Goal: Check status

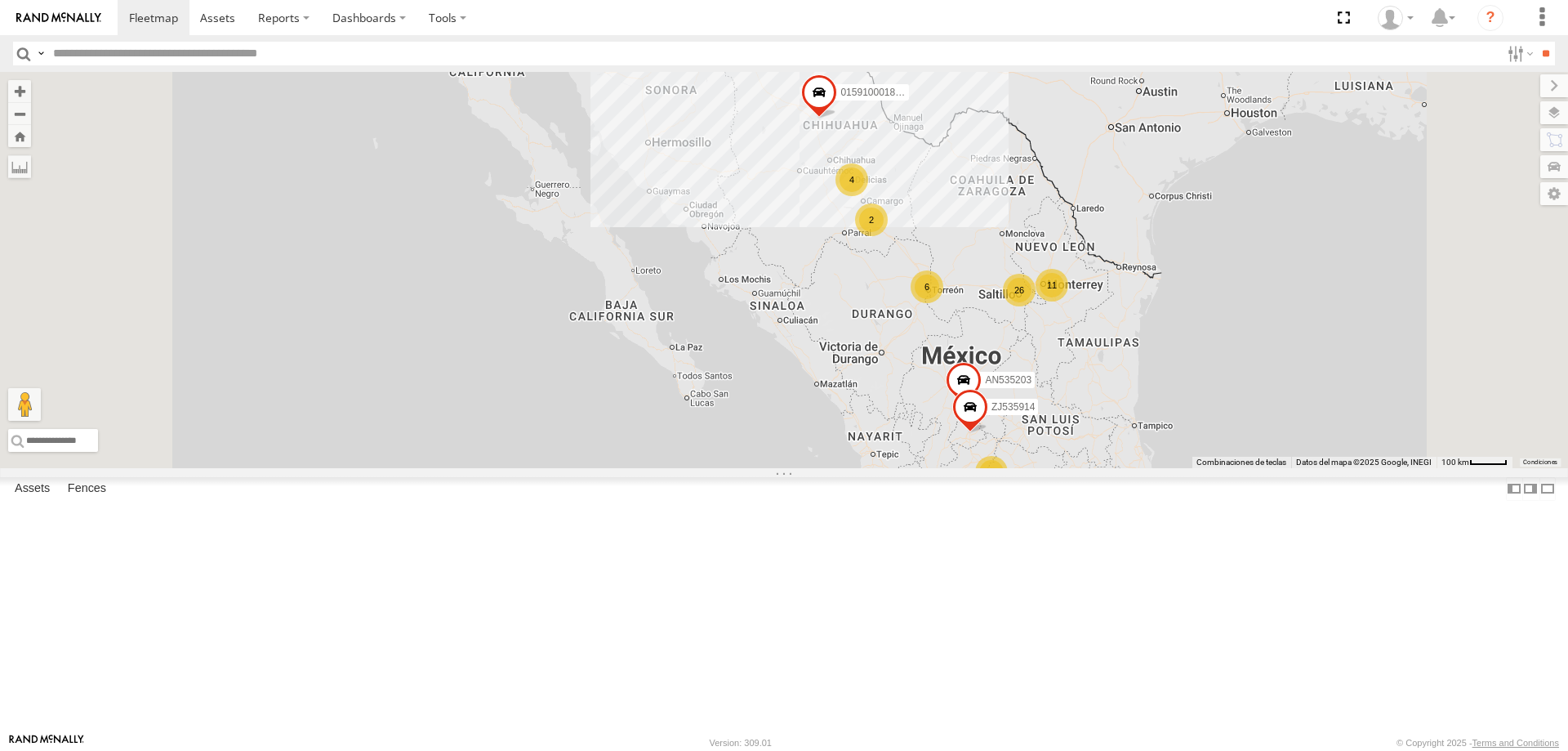
click at [0, 0] on div "C972 Locales" at bounding box center [0, 0] width 0 height 0
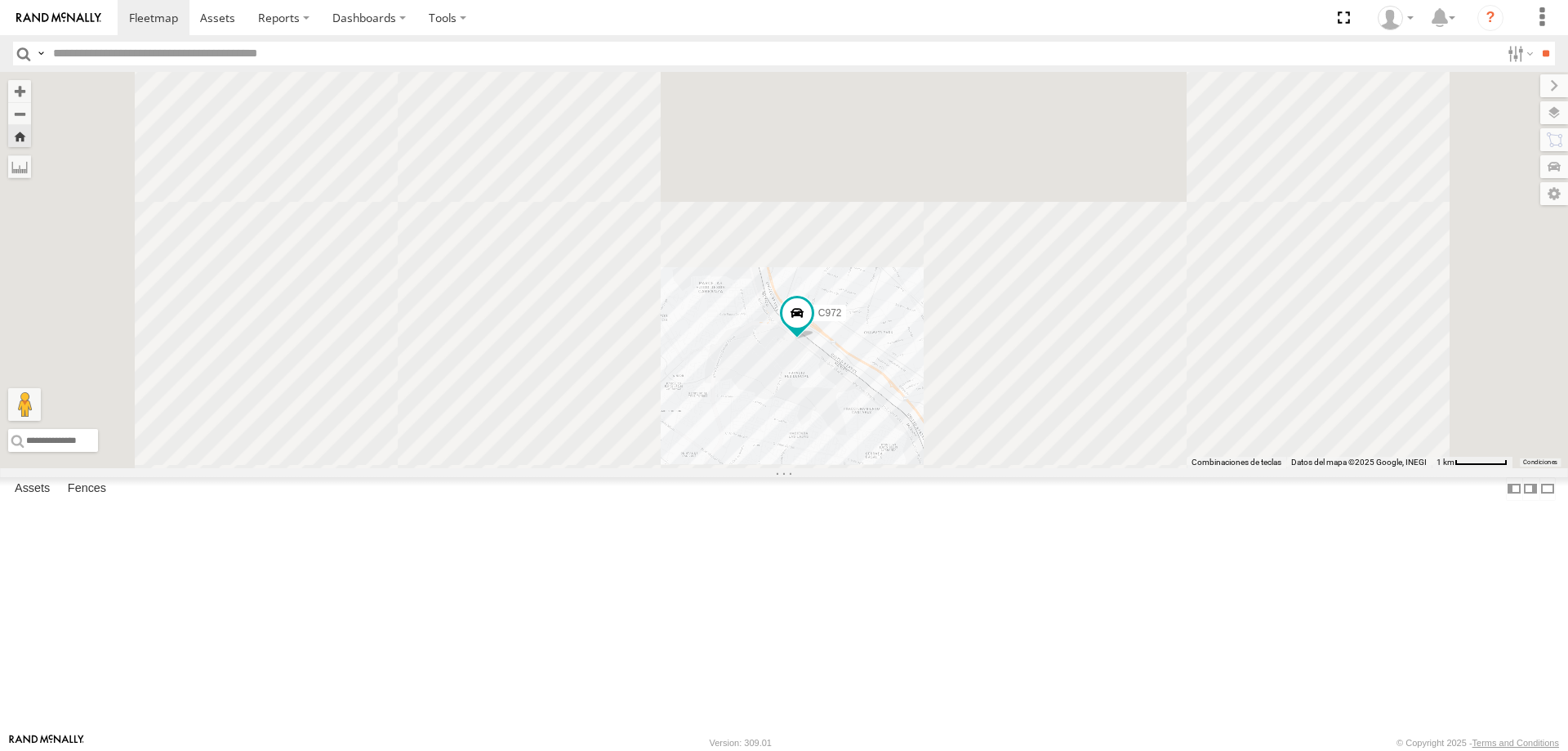
drag, startPoint x: 1001, startPoint y: 473, endPoint x: 967, endPoint y: 379, distance: 100.0
click at [967, 379] on div "C972" at bounding box center [784, 269] width 1568 height 396
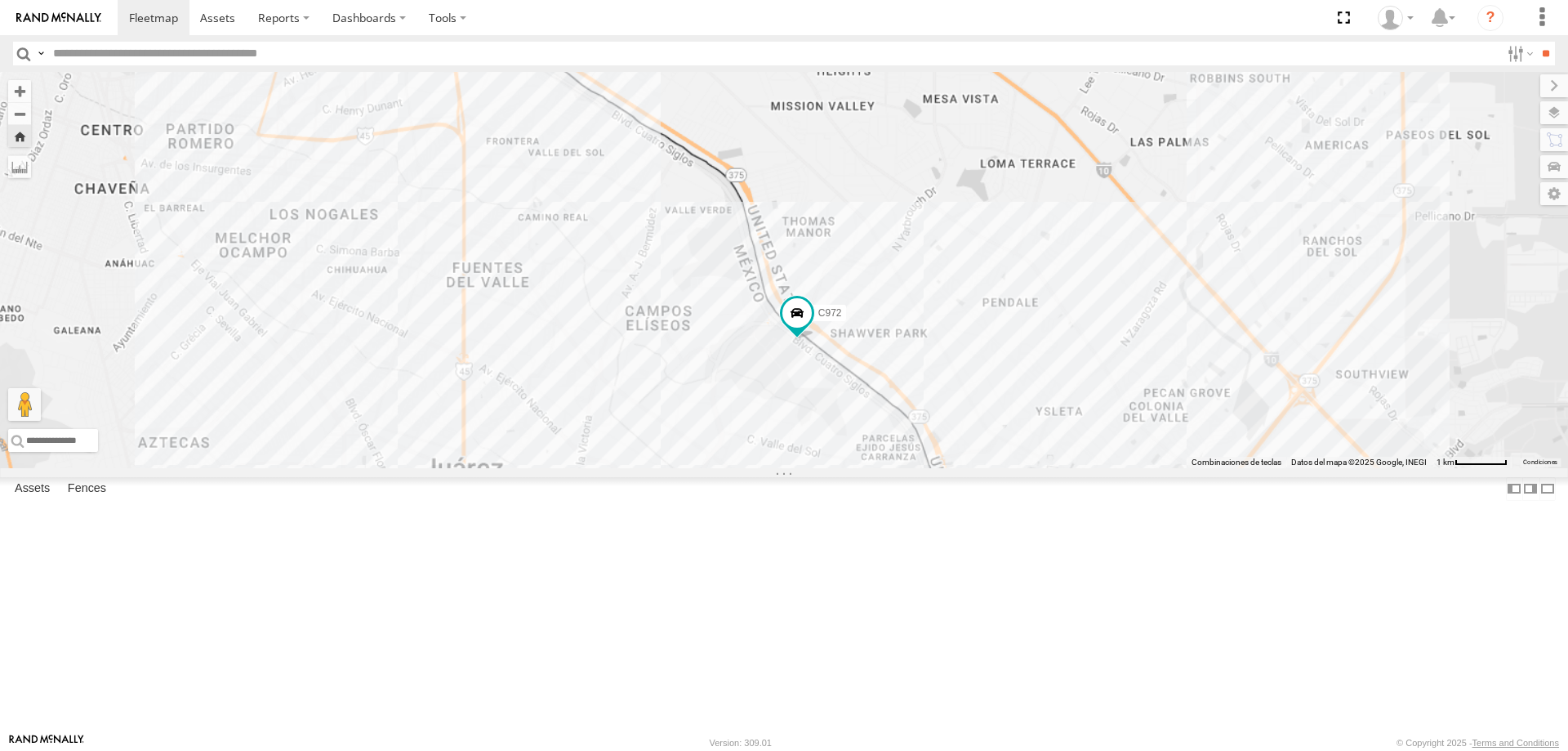
drag, startPoint x: 983, startPoint y: 490, endPoint x: 956, endPoint y: 359, distance: 133.8
click at [956, 359] on div "C972" at bounding box center [784, 269] width 1568 height 396
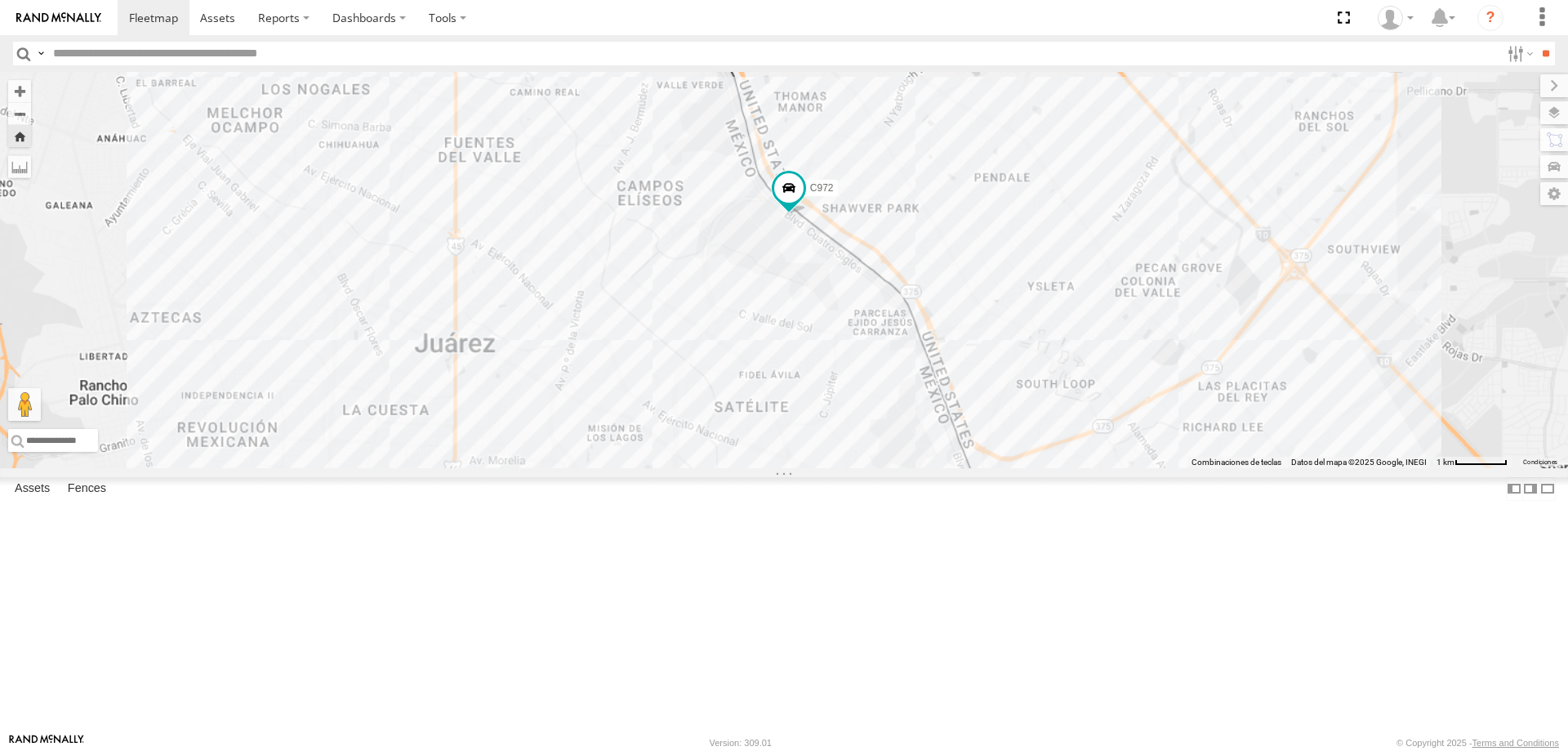
drag, startPoint x: 800, startPoint y: 499, endPoint x: 786, endPoint y: 274, distance: 225.4
click at [791, 316] on div "C972" at bounding box center [784, 269] width 1568 height 396
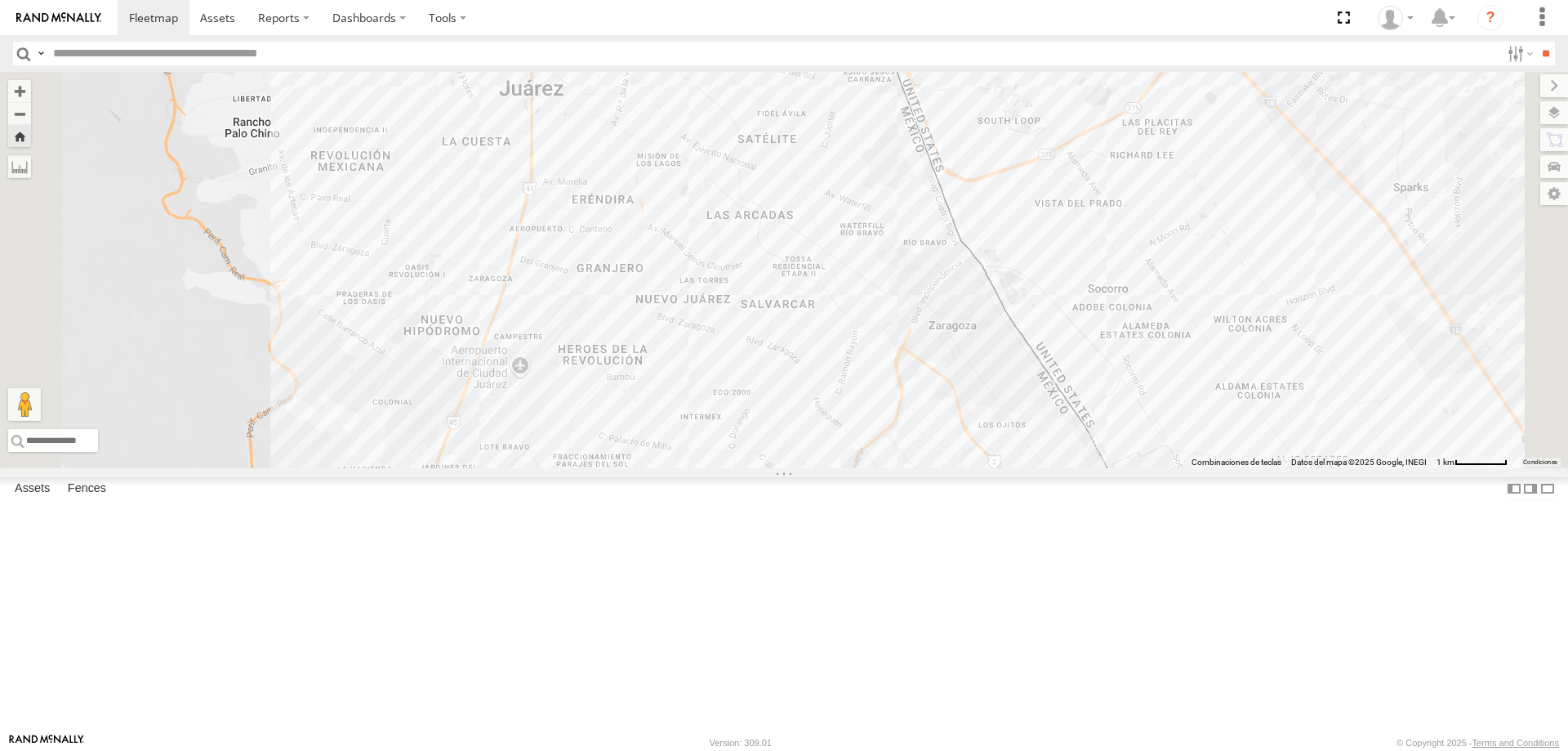
drag, startPoint x: 765, startPoint y: 439, endPoint x: 778, endPoint y: 336, distance: 103.8
click at [778, 336] on div "C972" at bounding box center [784, 269] width 1568 height 396
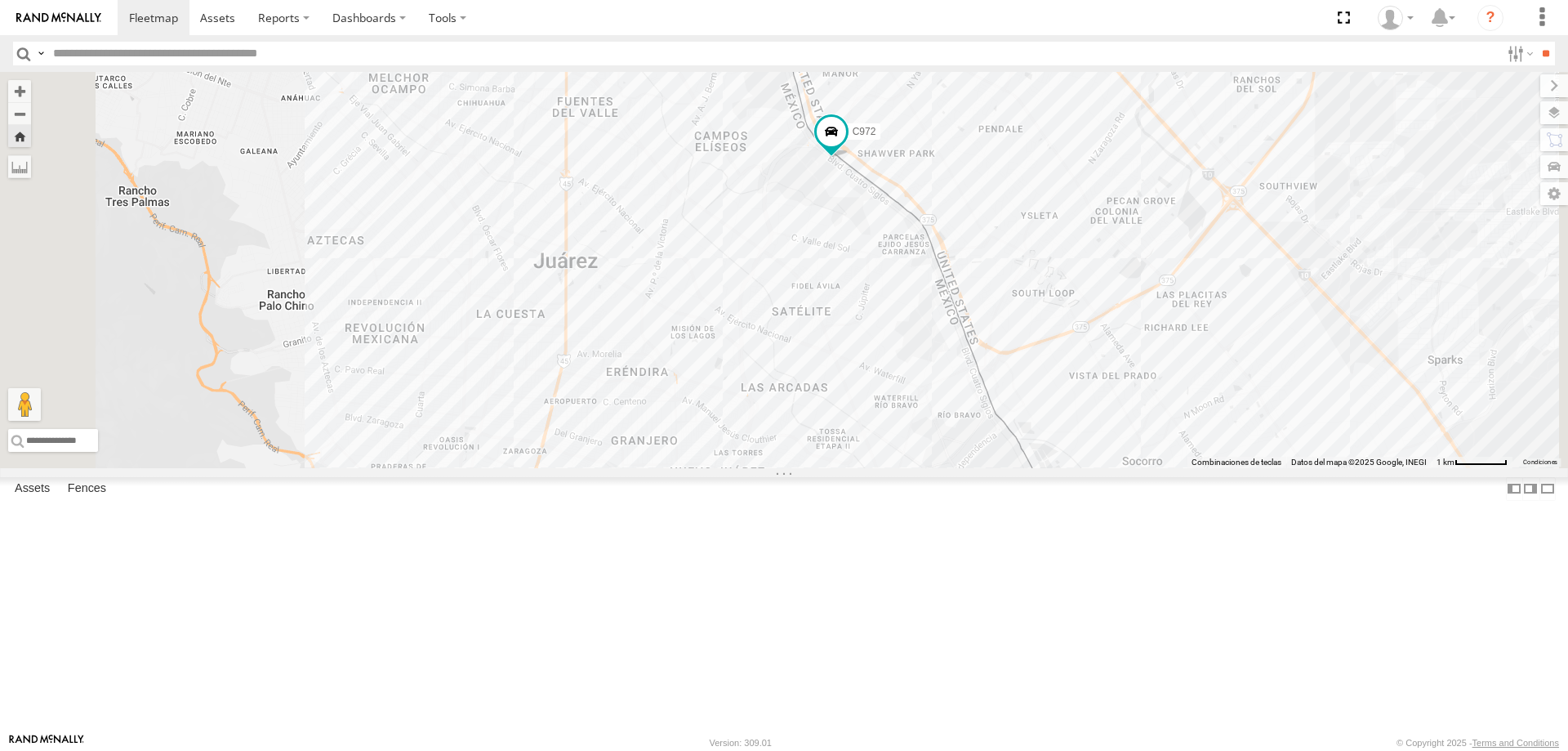
drag, startPoint x: 877, startPoint y: 470, endPoint x: 912, endPoint y: 640, distance: 173.6
click at [912, 468] on div "C972" at bounding box center [784, 269] width 1568 height 396
